Goal: Task Accomplishment & Management: Use online tool/utility

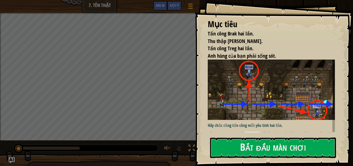
scroll to position [20, 0]
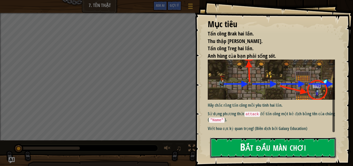
click at [255, 150] on button "Bắt đầu màn chơi" at bounding box center [273, 147] width 126 height 20
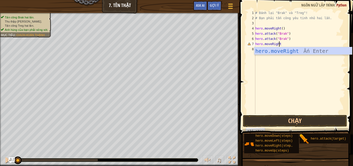
scroll to position [2, 2]
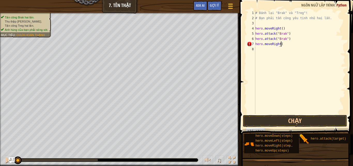
type textarea "hero.moveRight()"
type textarea "hero.attack()"
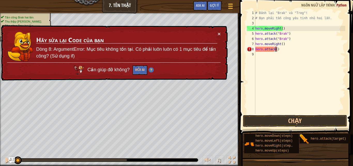
click at [282, 54] on div "# Đánh lại "Brak" và "Treg"! # Bạn phải tấn công yêu tinh nhỏ hai lần. hero . m…" at bounding box center [299, 67] width 91 height 114
click at [276, 50] on div "# Đánh lại "Brak" và "Treg"! # Bạn phải tấn công yêu tinh nhỏ hai lần. hero . m…" at bounding box center [299, 67] width 91 height 114
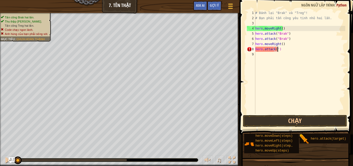
scroll to position [2, 2]
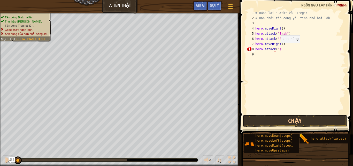
click at [277, 48] on div "# Đánh lại "Brak" và "Treg"! # Bạn phải tấn công yêu tinh nhỏ hai lần. hero . m…" at bounding box center [299, 67] width 91 height 114
type textarea "hero.attack("Brak")"
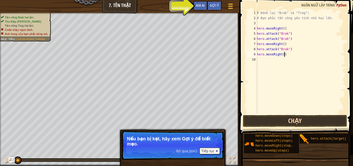
type textarea "hero.moveRight()"
click at [273, 120] on button "Chạy" at bounding box center [295, 121] width 104 height 12
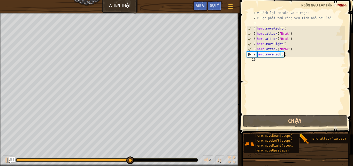
click at [288, 54] on div "# Đánh lại "Brak" và "Treg"! # Bạn phải tấn công yêu tinh nhỏ hai lần. hero . m…" at bounding box center [300, 67] width 89 height 114
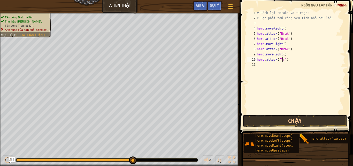
scroll to position [2, 2]
type textarea "hero.attack("Treg")"
click at [266, 116] on button "Chạy" at bounding box center [295, 121] width 104 height 12
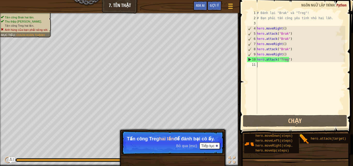
click at [294, 64] on div "# Đánh lại "Brak" và "Treg"! # Bạn phải tấn công yêu tinh nhỏ hai lần. hero . m…" at bounding box center [300, 67] width 89 height 114
click at [292, 59] on div "# Đánh lại "Brak" và "Treg"! # Bạn phải tấn công yêu tinh nhỏ hai lần. hero . m…" at bounding box center [300, 67] width 89 height 114
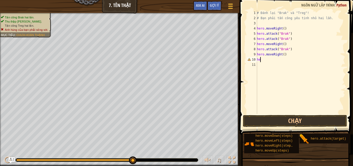
type textarea "h"
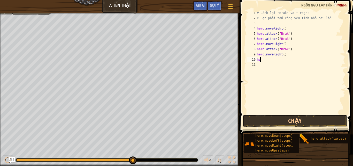
type textarea "h"
click at [287, 59] on div "# Đánh lại "Brak" và "Treg"! # Bạn phải tấn công yêu tinh nhỏ hai lần. hero . m…" at bounding box center [300, 67] width 89 height 114
click at [284, 55] on div "# Đánh lại "Brak" và "Treg"! # Bạn phải tấn công yêu tinh nhỏ hai lần. hero . m…" at bounding box center [300, 67] width 89 height 114
type textarea "h"
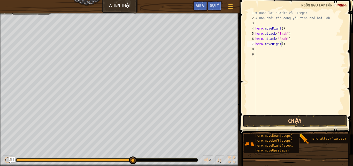
type textarea "hero.moveRight(2)"
type textarea "hero.attack("Treg")"
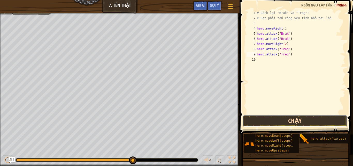
click at [287, 119] on button "Chạy" at bounding box center [295, 121] width 104 height 12
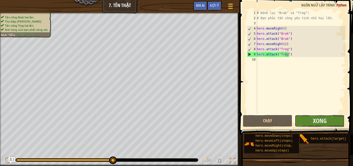
click at [311, 123] on button "Xong" at bounding box center [319, 121] width 49 height 12
